Goal: Information Seeking & Learning: Learn about a topic

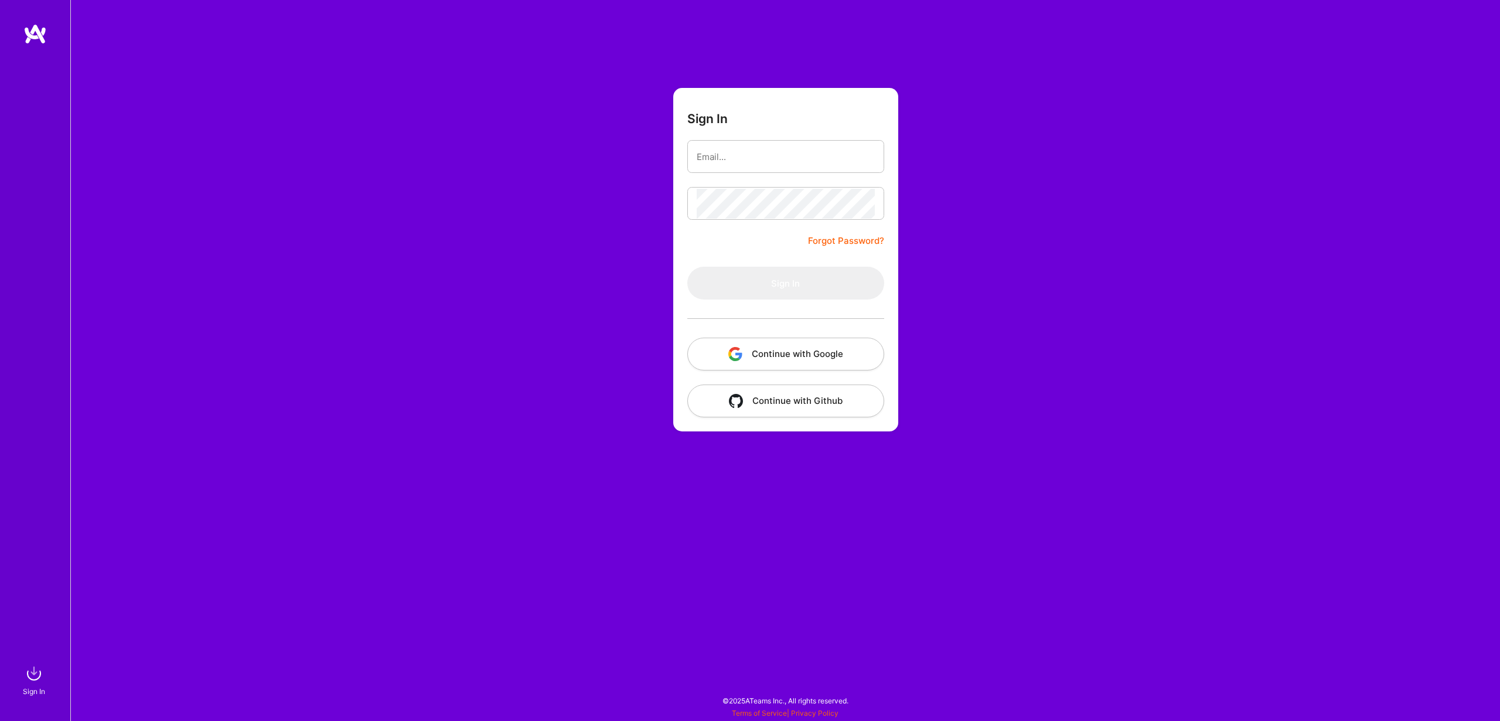
click at [781, 356] on button "Continue with Google" at bounding box center [785, 354] width 197 height 33
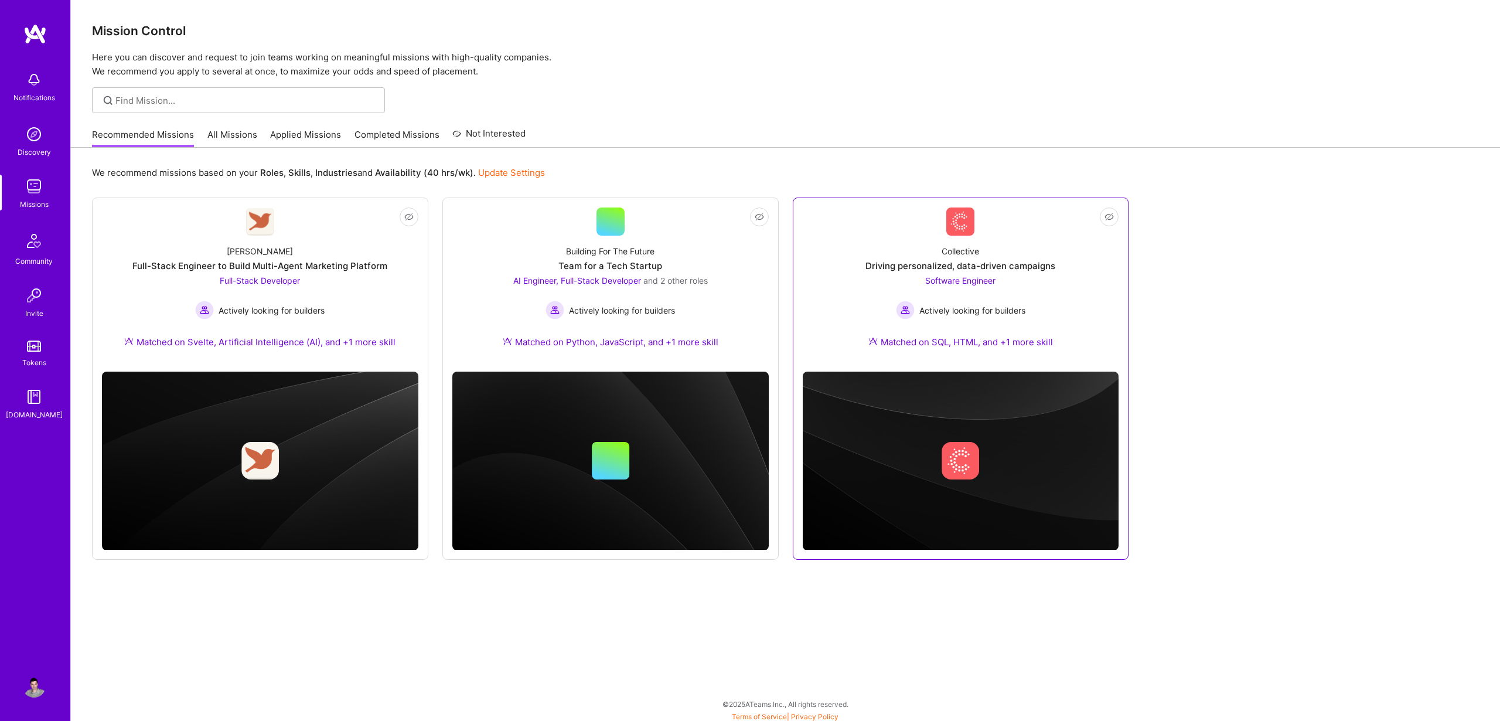
click at [971, 265] on div "Driving personalized, data-driven campaigns" at bounding box center [961, 266] width 190 height 12
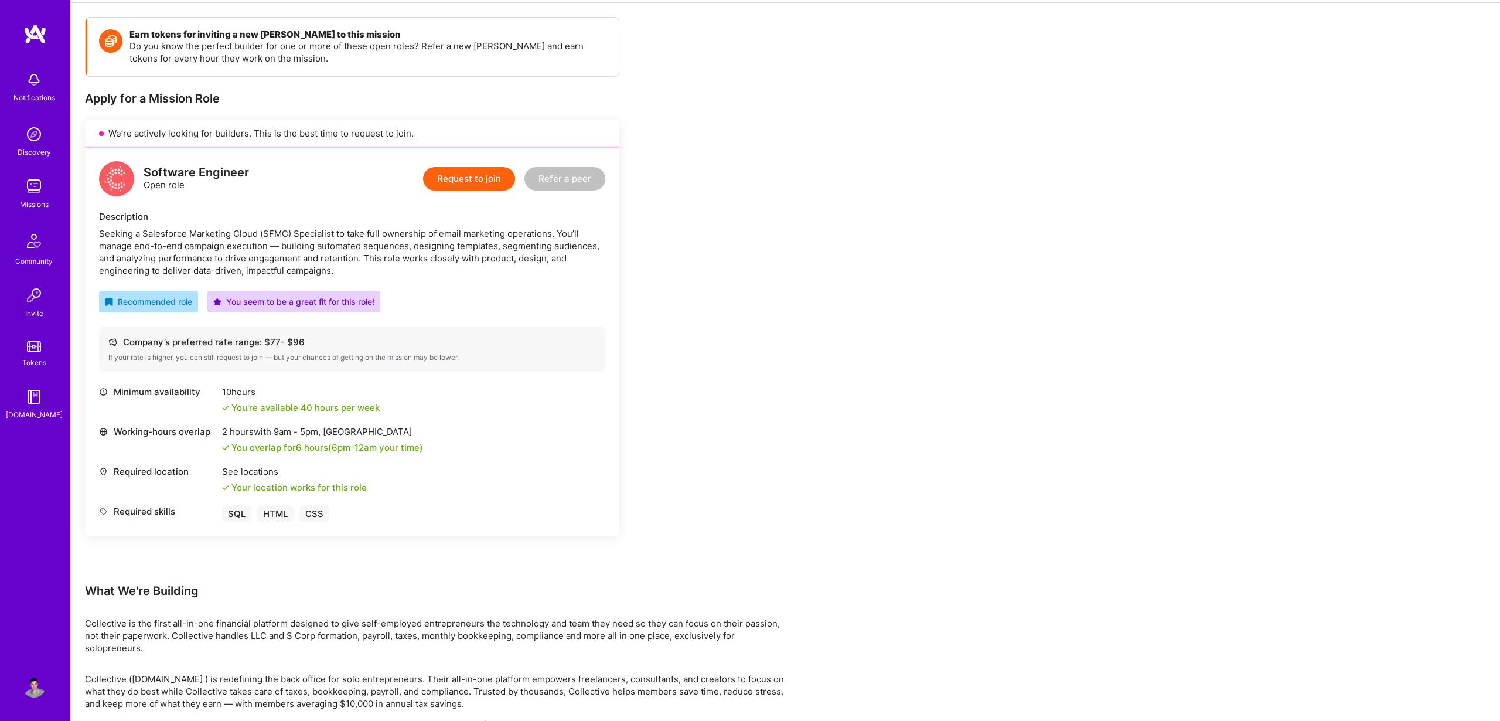
scroll to position [170, 0]
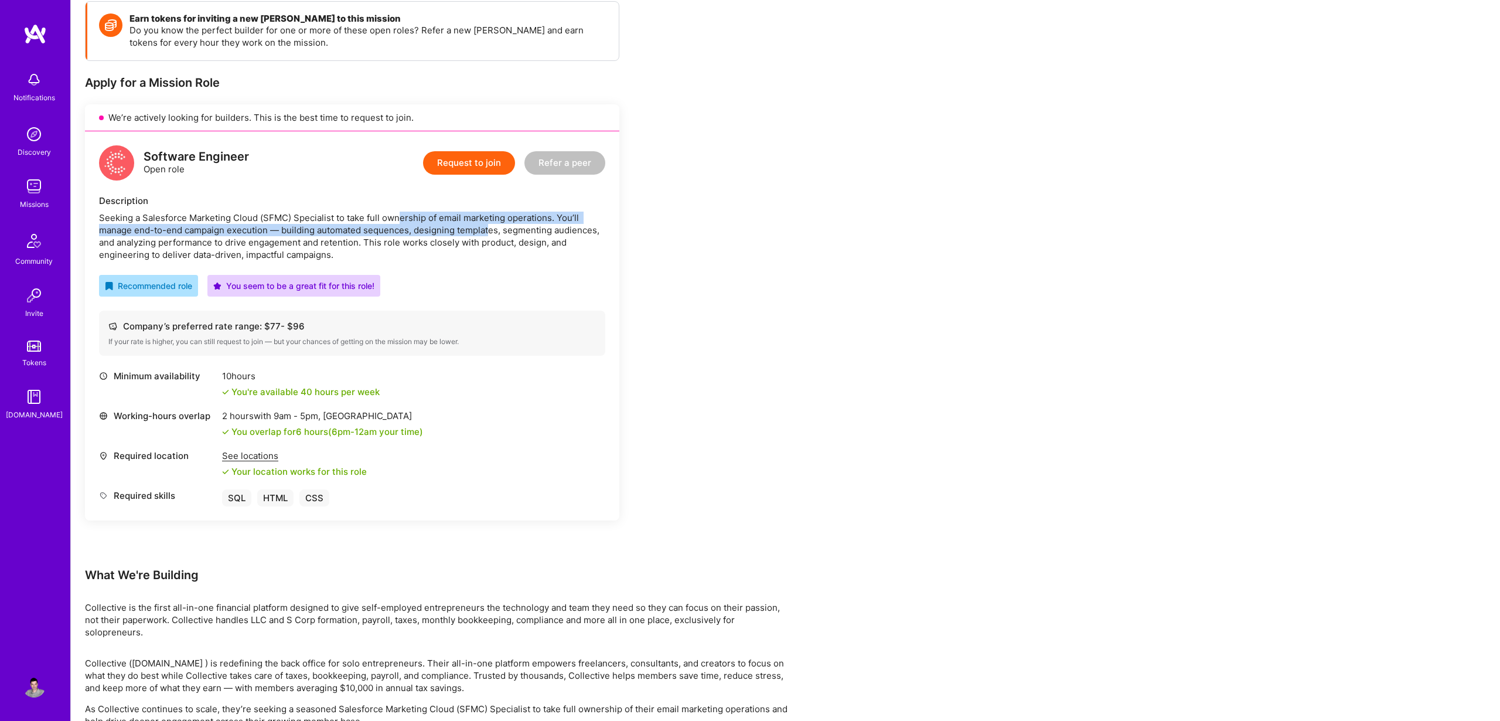
drag, startPoint x: 397, startPoint y: 216, endPoint x: 488, endPoint y: 228, distance: 92.2
click at [488, 228] on div "Seeking a Salesforce Marketing Cloud (SFMC) Specialist to take full ownership o…" at bounding box center [352, 236] width 506 height 49
drag, startPoint x: 163, startPoint y: 240, endPoint x: 319, endPoint y: 247, distance: 155.5
click at [320, 247] on div "Seeking a Salesforce Marketing Cloud (SFMC) Specialist to take full ownership o…" at bounding box center [352, 236] width 506 height 49
click at [400, 251] on div "Seeking a Salesforce Marketing Cloud (SFMC) Specialist to take full ownership o…" at bounding box center [352, 236] width 506 height 49
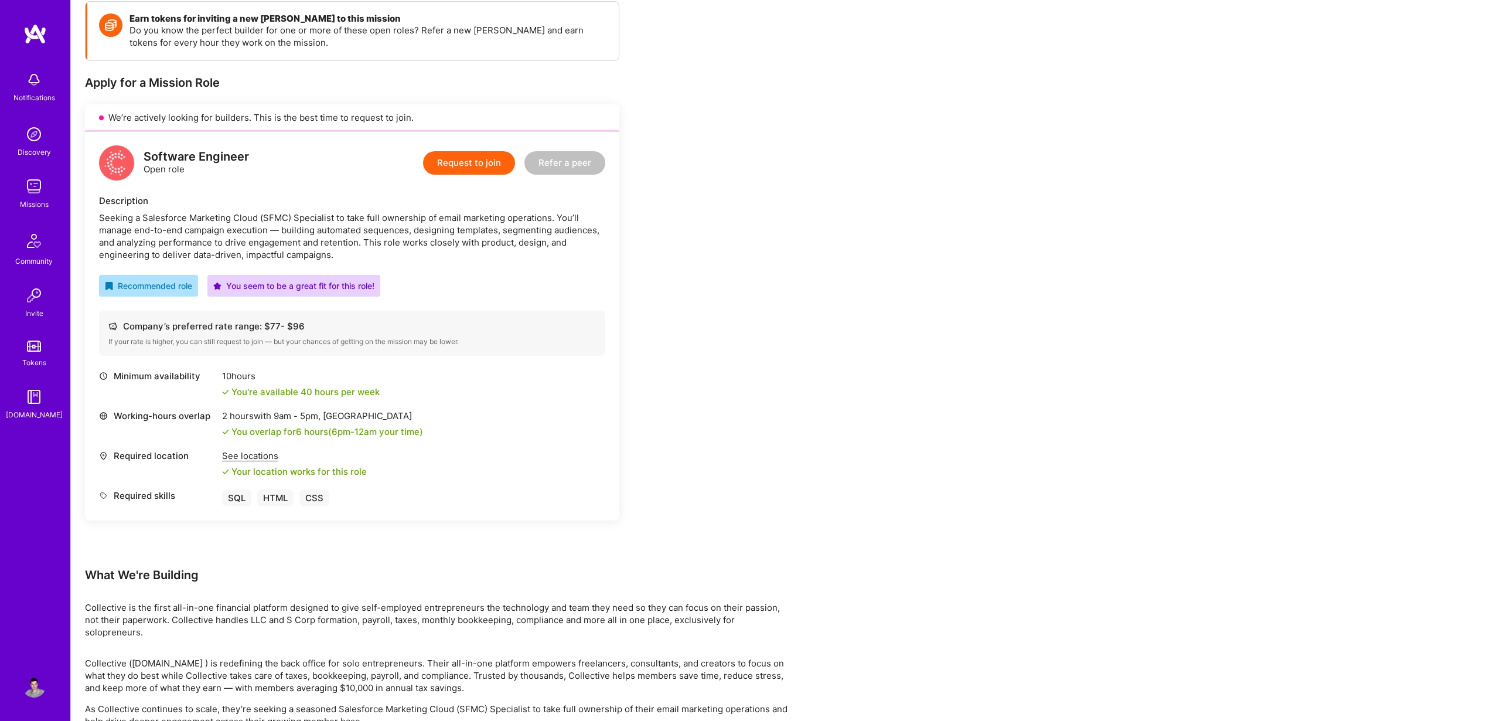
click at [380, 230] on div "Seeking a Salesforce Marketing Cloud (SFMC) Specialist to take full ownership o…" at bounding box center [352, 236] width 506 height 49
click at [345, 222] on div "Seeking a Salesforce Marketing Cloud (SFMC) Specialist to take full ownership o…" at bounding box center [352, 236] width 506 height 49
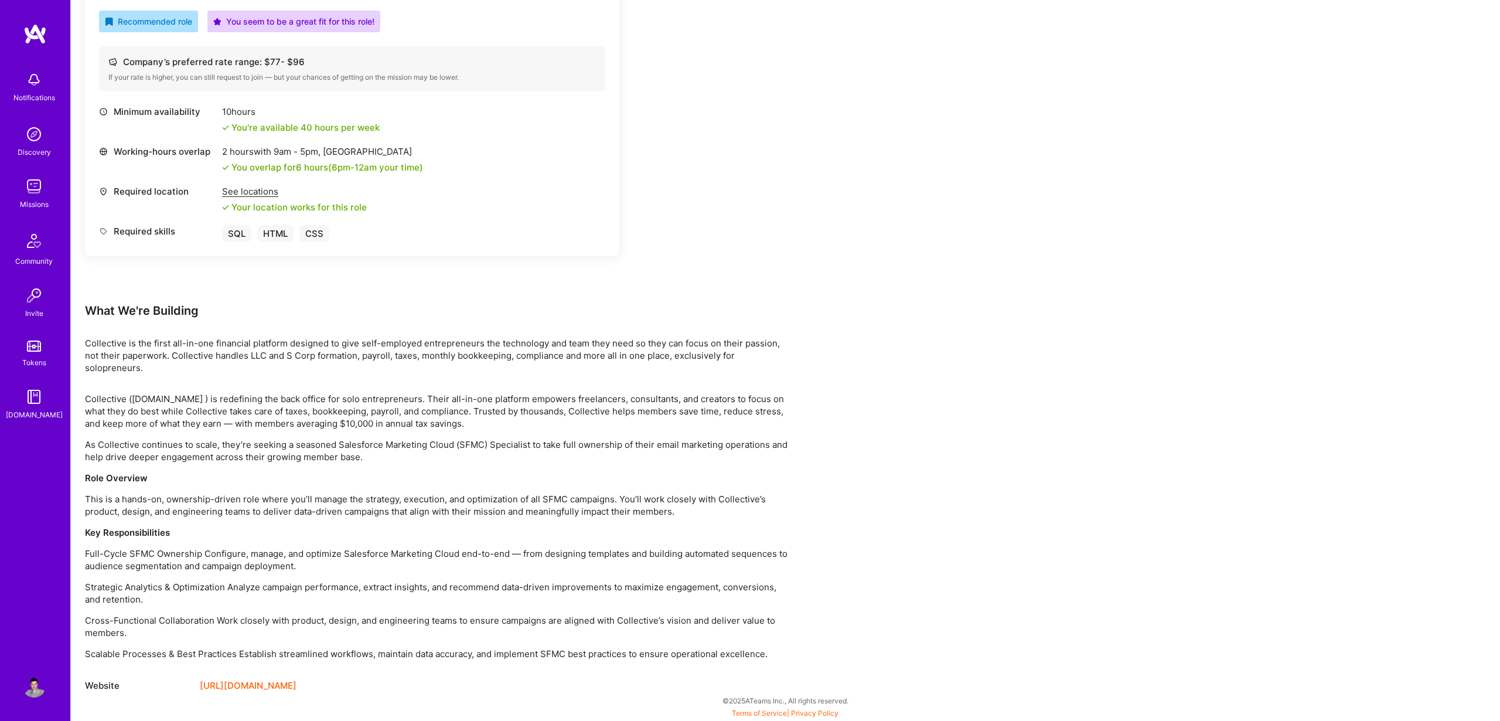
scroll to position [0, 0]
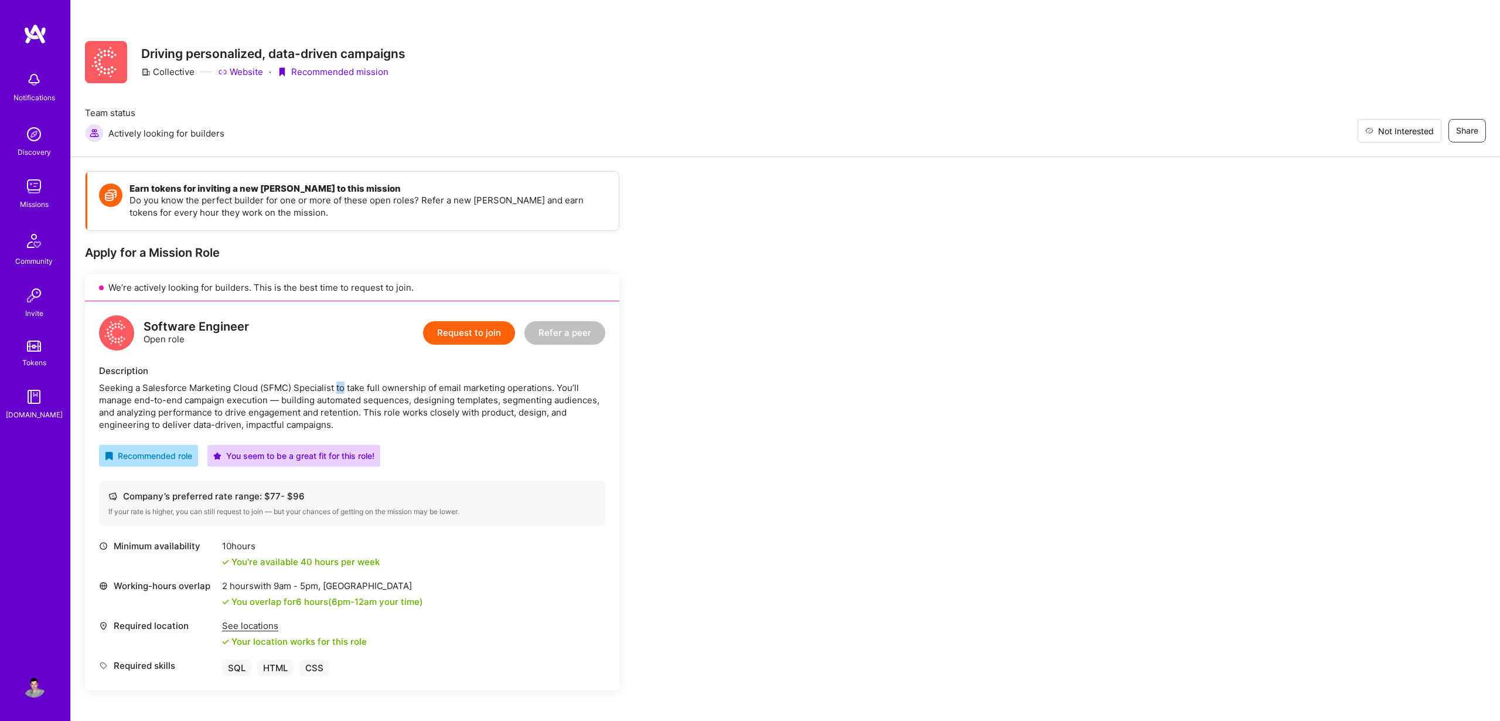
click at [1430, 130] on span "Not Interested" at bounding box center [1406, 131] width 56 height 12
click at [38, 32] on img at bounding box center [34, 33] width 23 height 21
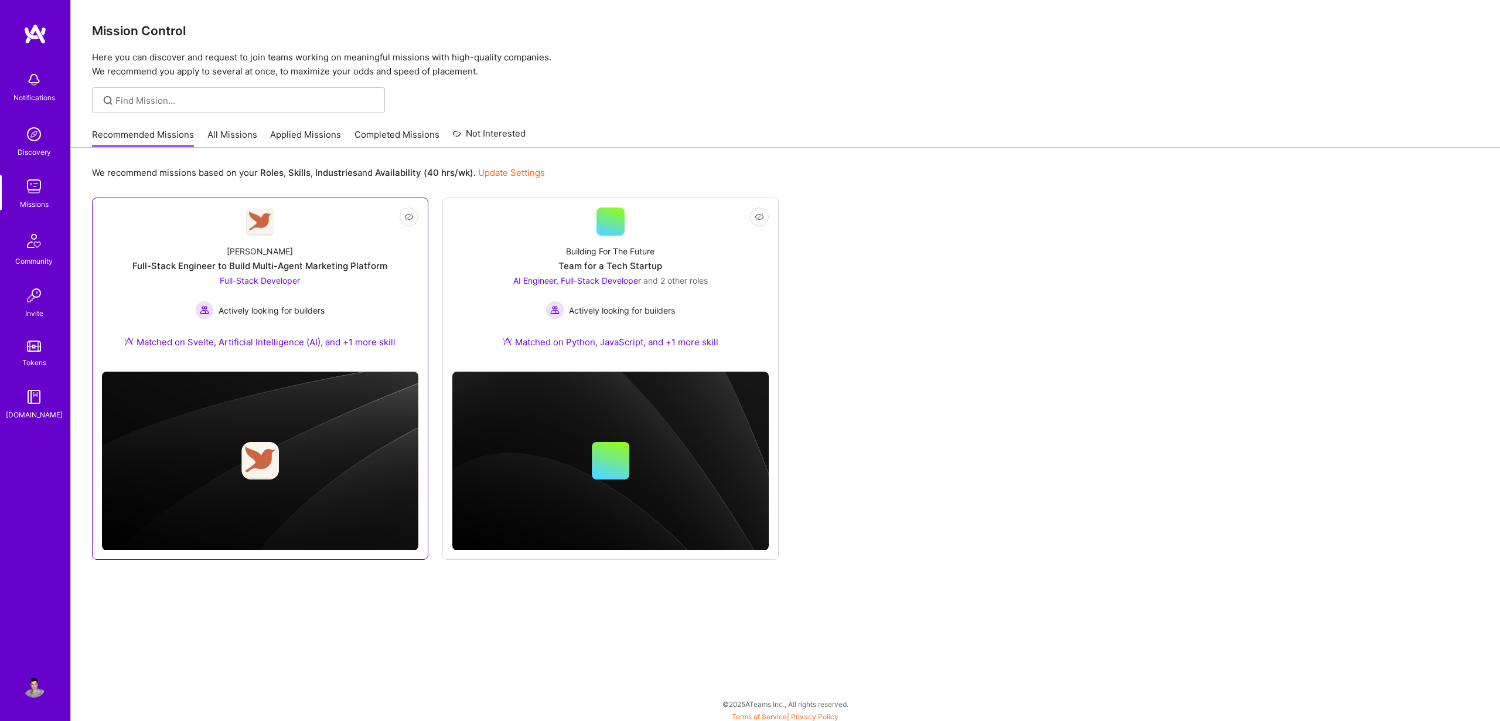
click at [255, 263] on div "Full-Stack Engineer to Build Multi-Agent Marketing Platform" at bounding box center [259, 266] width 255 height 12
click at [640, 262] on div "Team for a Tech Startup" at bounding box center [610, 266] width 104 height 12
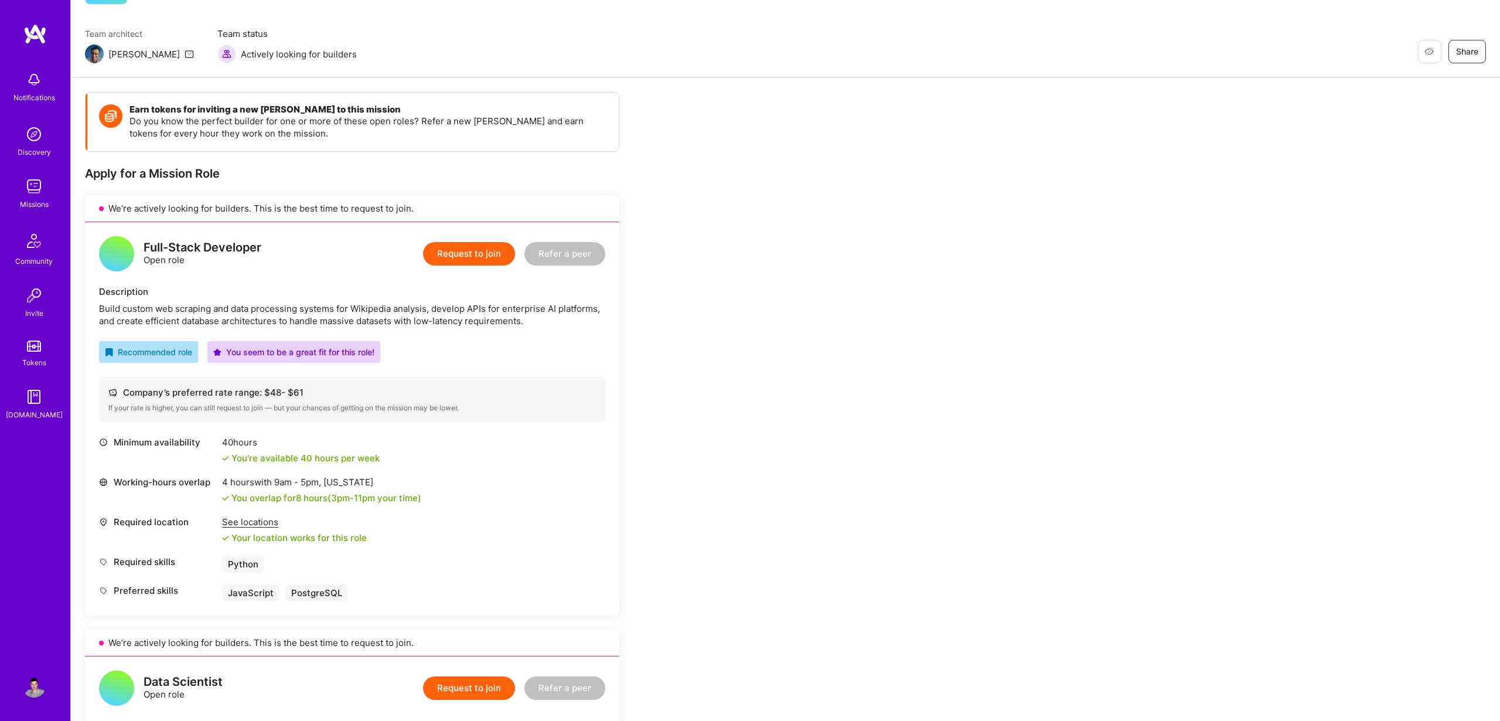
scroll to position [108, 0]
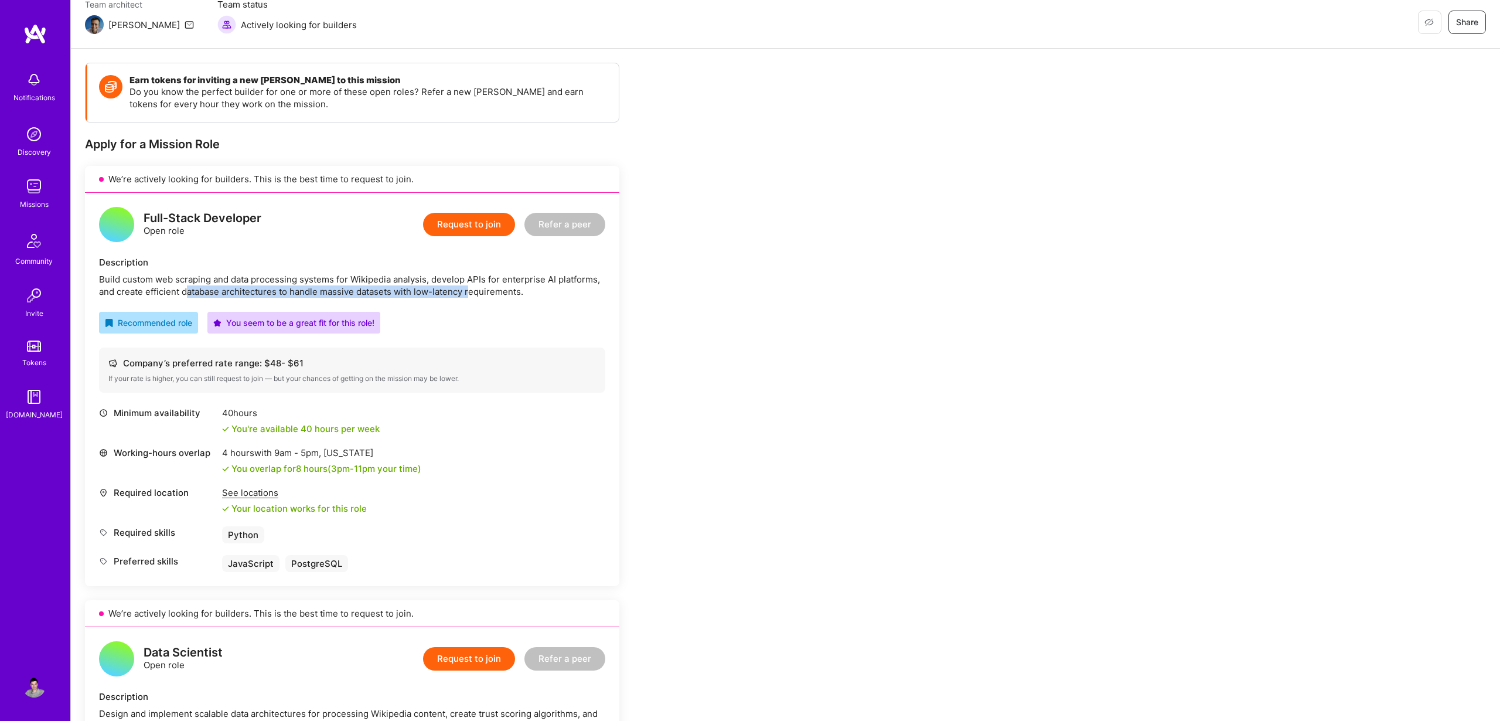
drag, startPoint x: 190, startPoint y: 292, endPoint x: 472, endPoint y: 292, distance: 281.3
click at [472, 292] on div "Build custom web scraping and data processing systems for Wikipedia analysis, d…" at bounding box center [352, 285] width 506 height 25
click at [558, 304] on div "Full-Stack Developer Open role Request to join Refer a peer Description Build c…" at bounding box center [352, 389] width 534 height 393
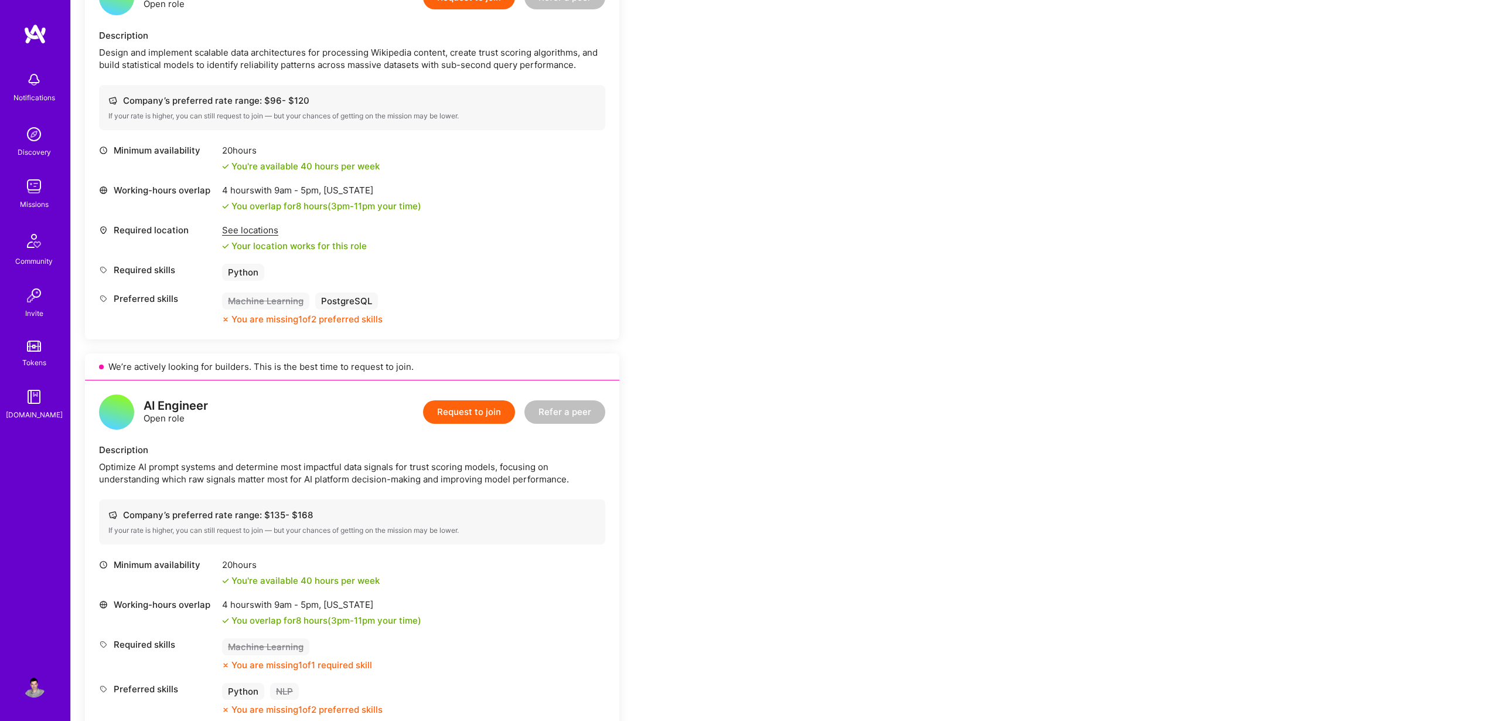
scroll to position [782, 0]
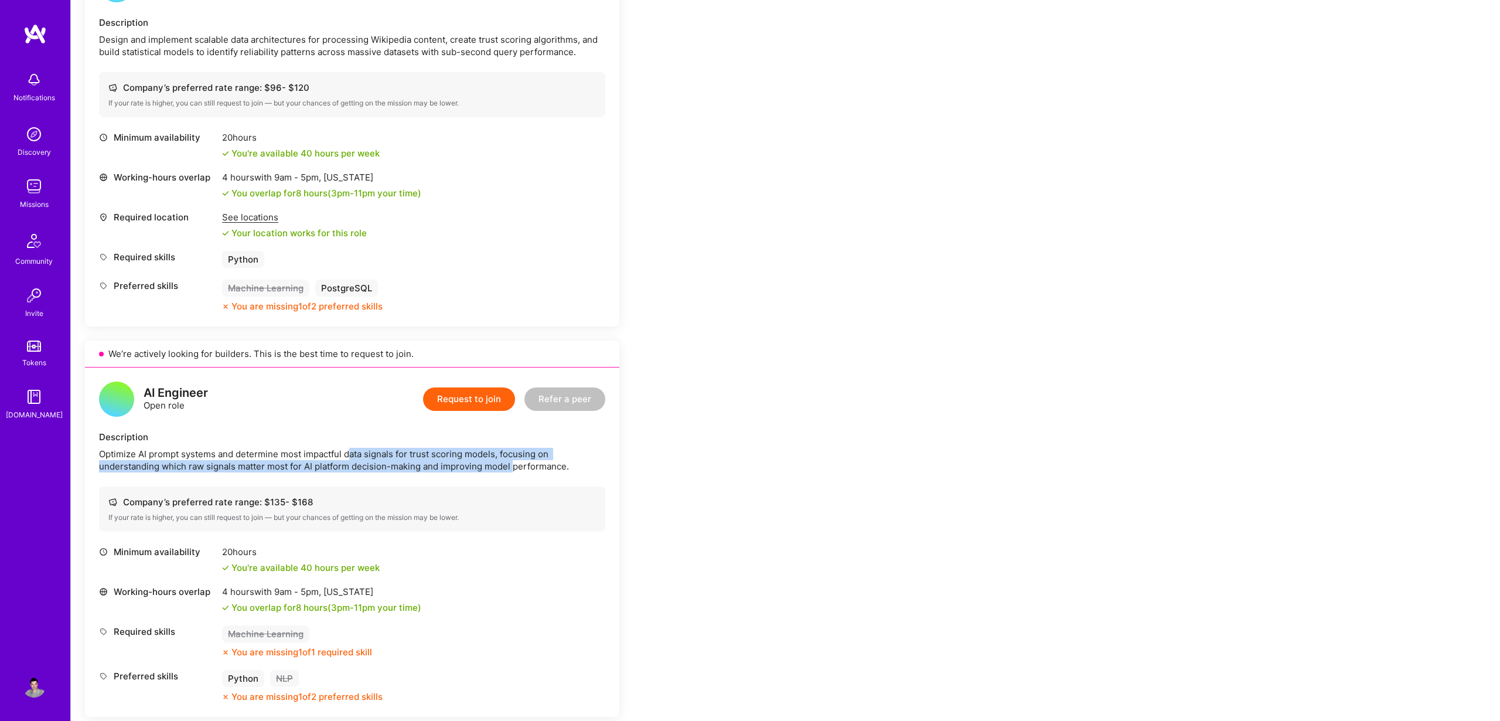
drag, startPoint x: 350, startPoint y: 451, endPoint x: 515, endPoint y: 469, distance: 166.3
click at [515, 469] on div "Optimize AI prompt systems and determine most impactful data signals for trust …" at bounding box center [352, 460] width 506 height 25
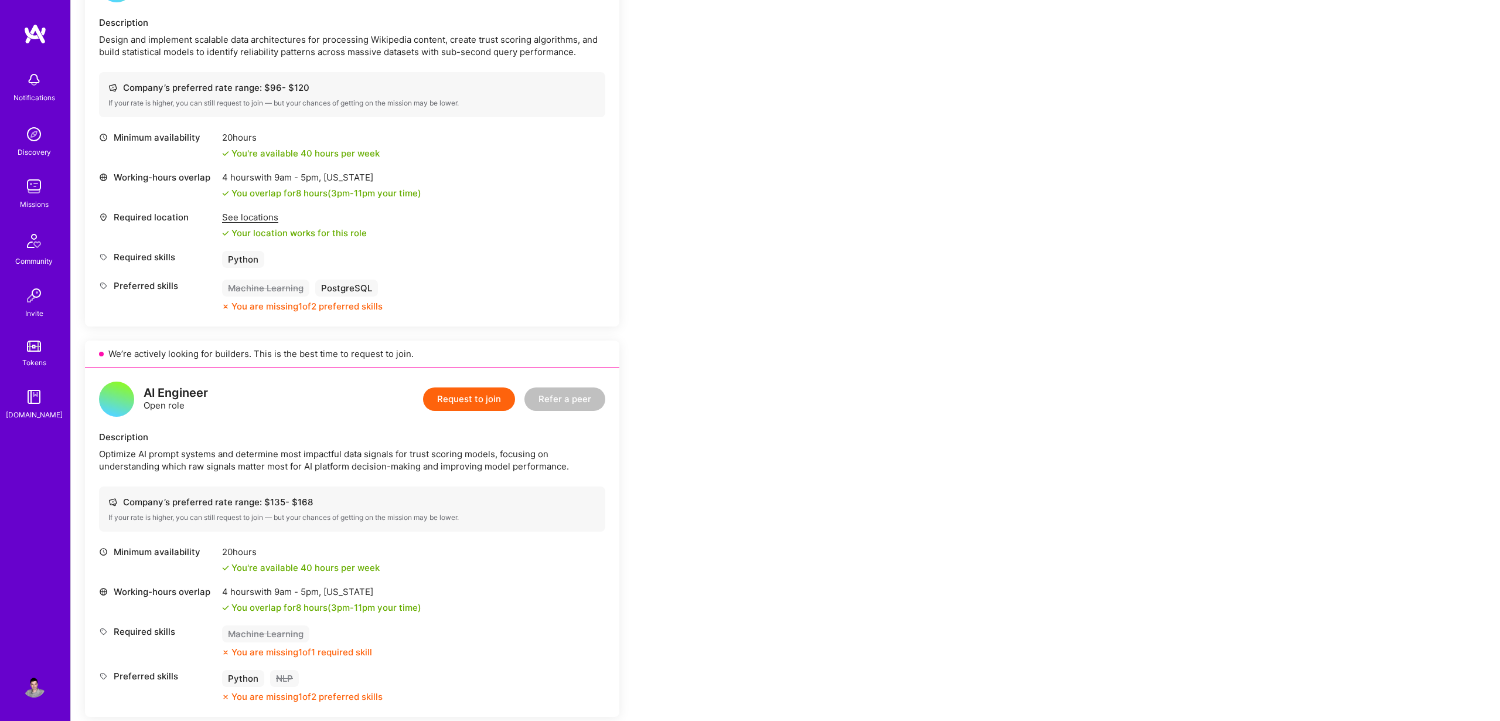
click at [473, 461] on div "Optimize AI prompt systems and determine most impactful data signals for trust …" at bounding box center [352, 460] width 506 height 25
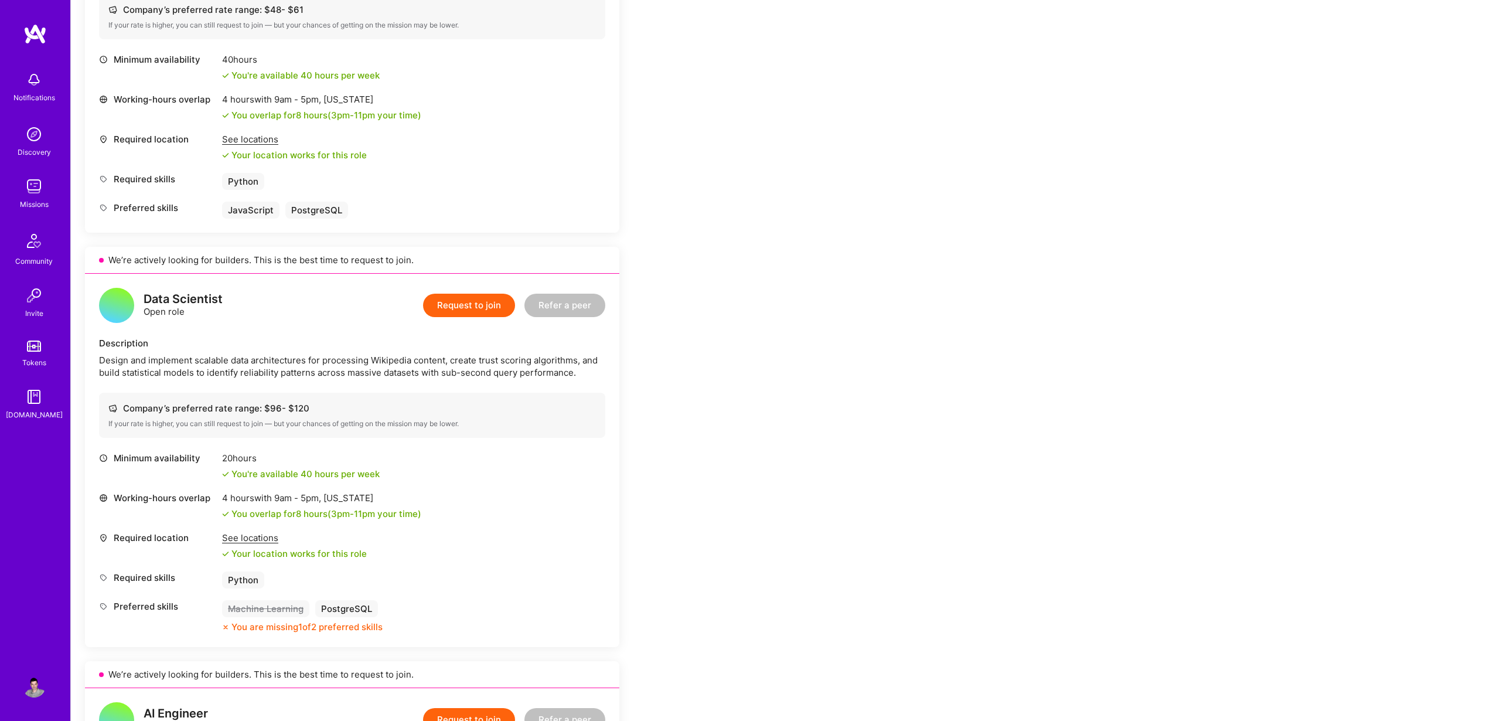
scroll to position [487, 0]
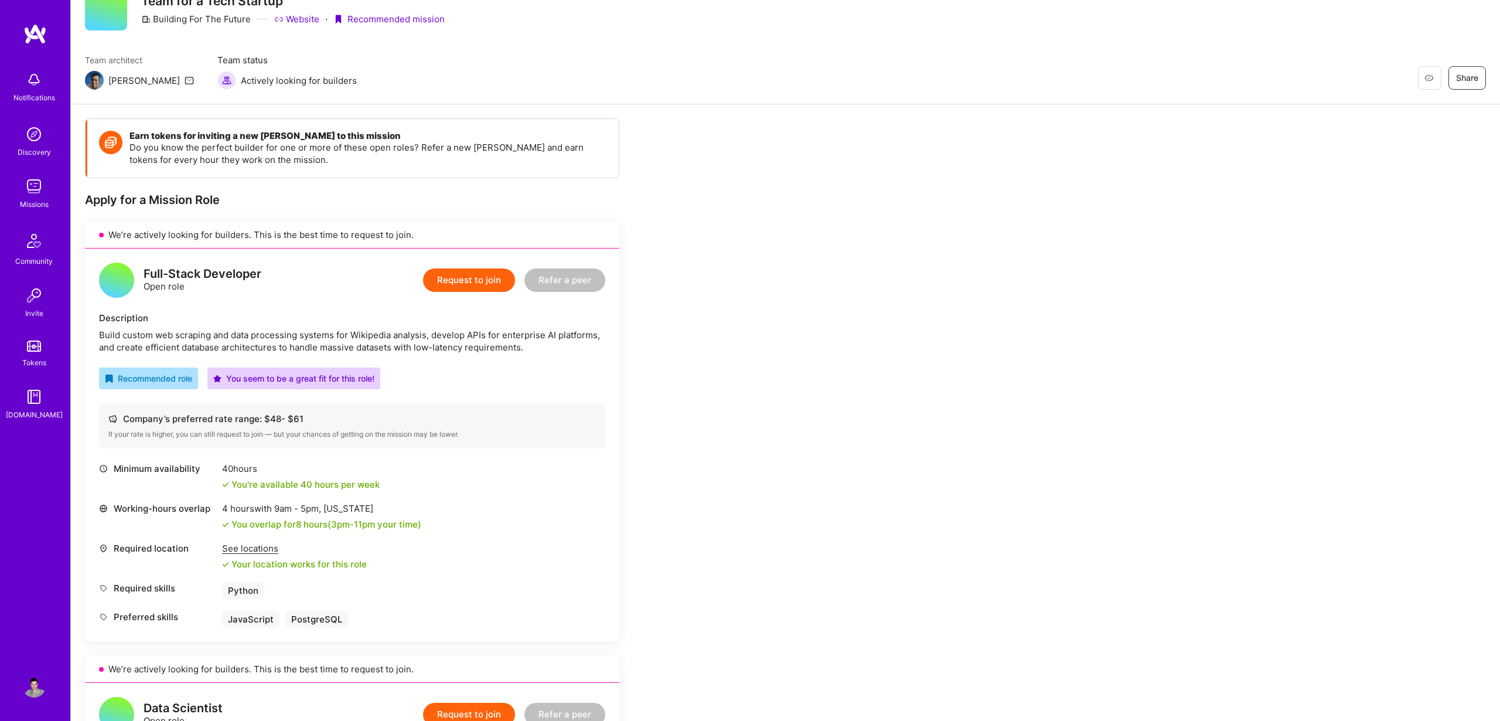
scroll to position [0, 0]
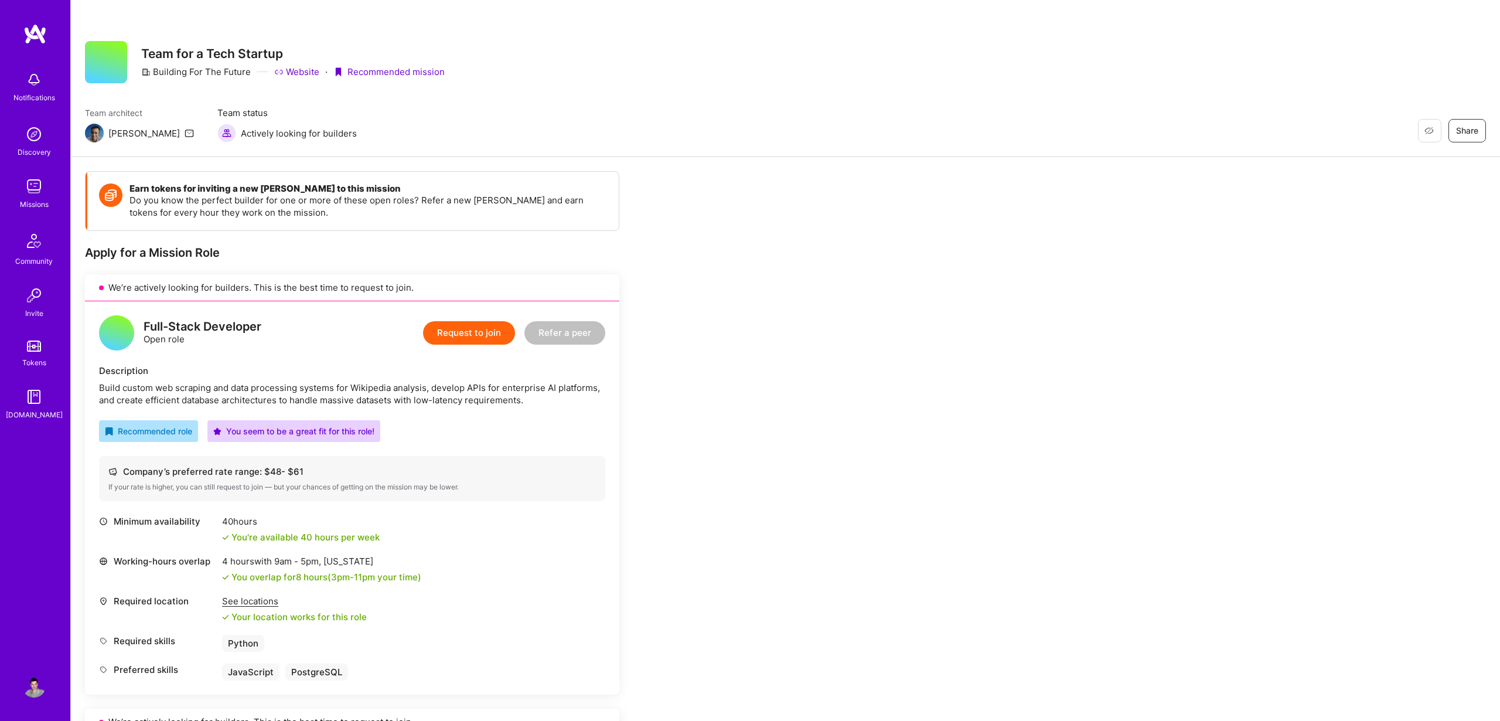
click at [31, 32] on img at bounding box center [34, 33] width 23 height 21
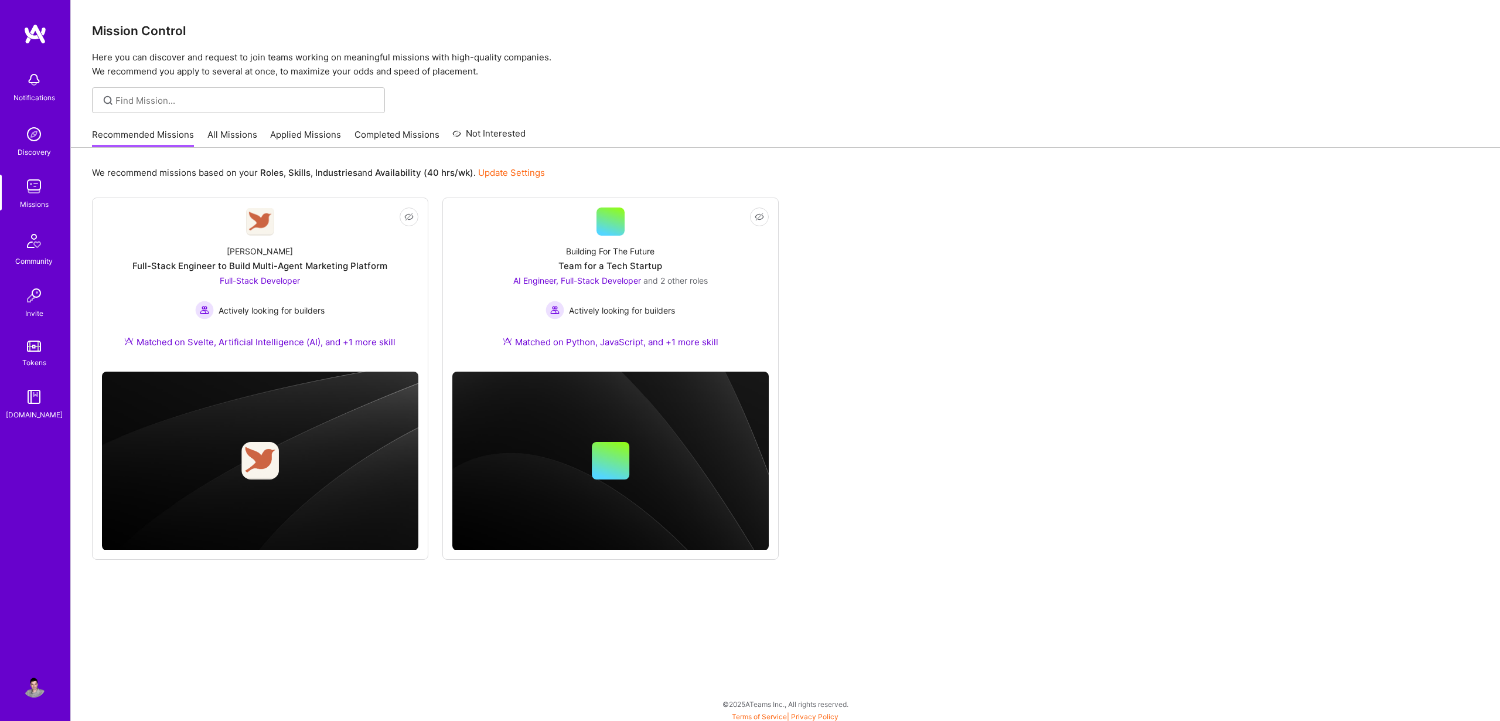
click at [308, 138] on link "Applied Missions" at bounding box center [305, 137] width 71 height 19
